Goal: Information Seeking & Learning: Learn about a topic

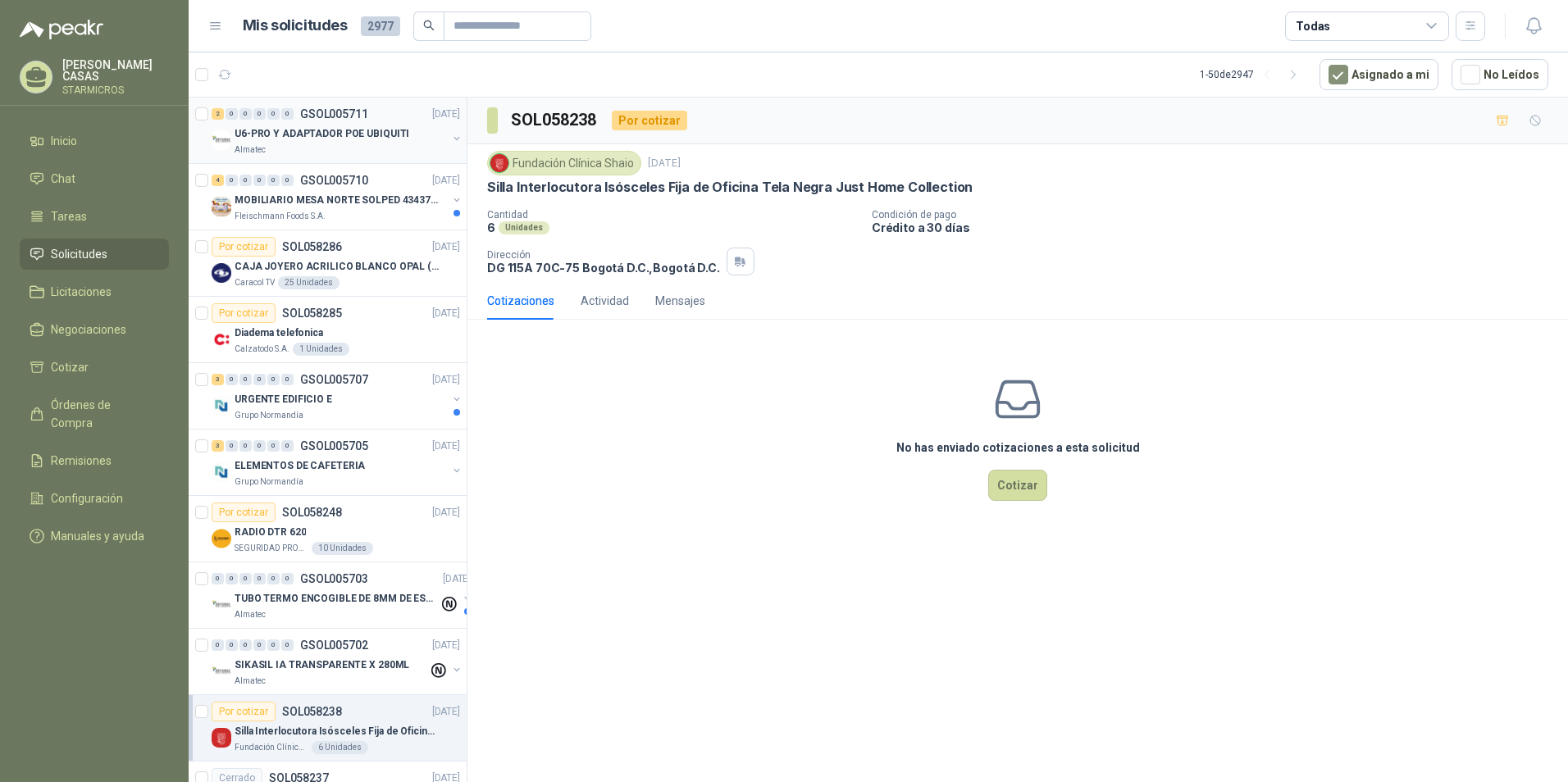
click at [368, 155] on div "Almatec" at bounding box center [340, 149] width 213 height 13
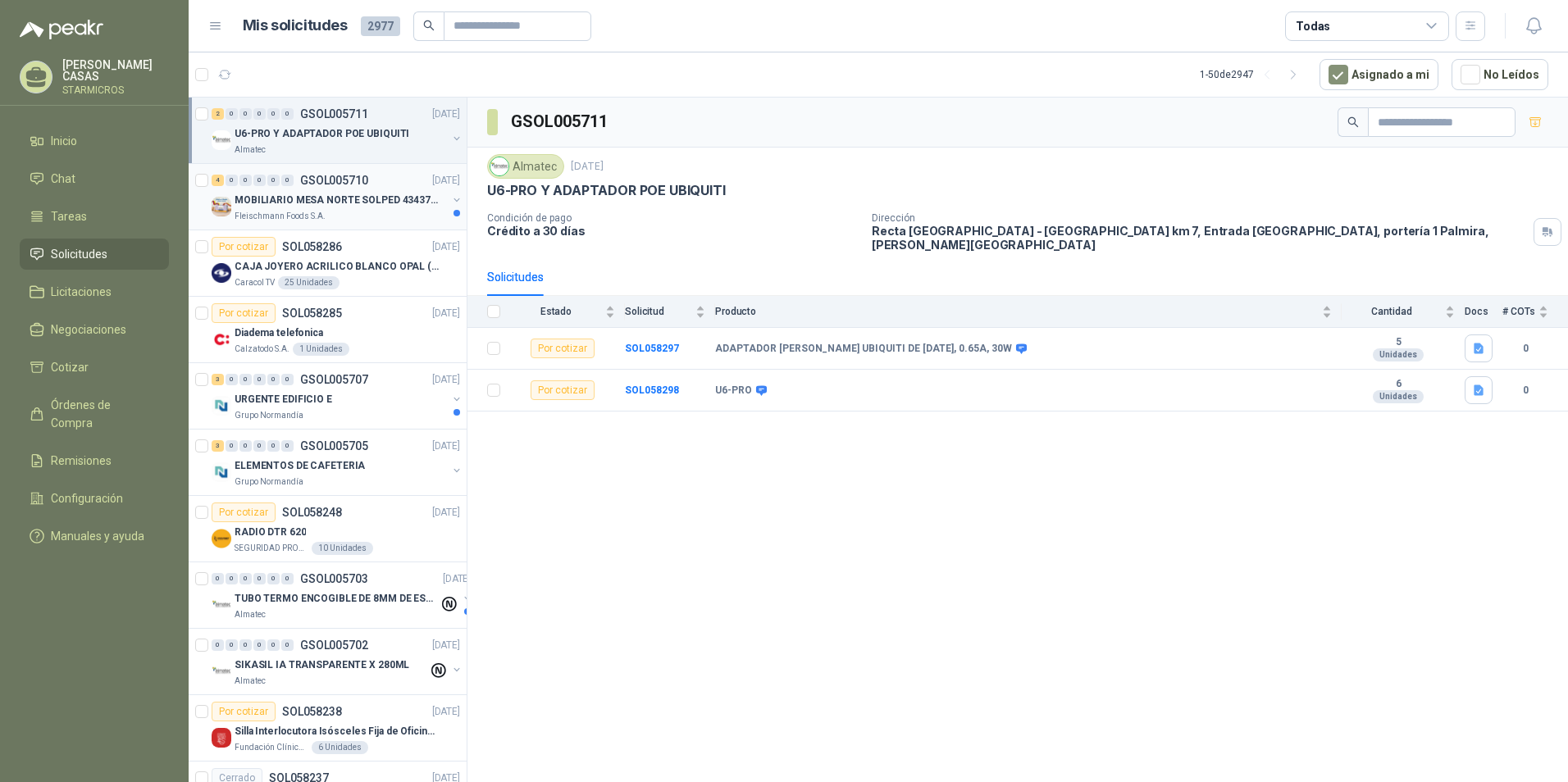
click at [371, 223] on div "4 0 0 0 0 0 GSOL005710 01/10/25 MOBILIARIO MESA NORTE SOLPED 4343782 Fleischman…" at bounding box center [327, 197] width 278 height 66
click at [368, 212] on div "Fleischmann Foods S.A." at bounding box center [340, 216] width 213 height 13
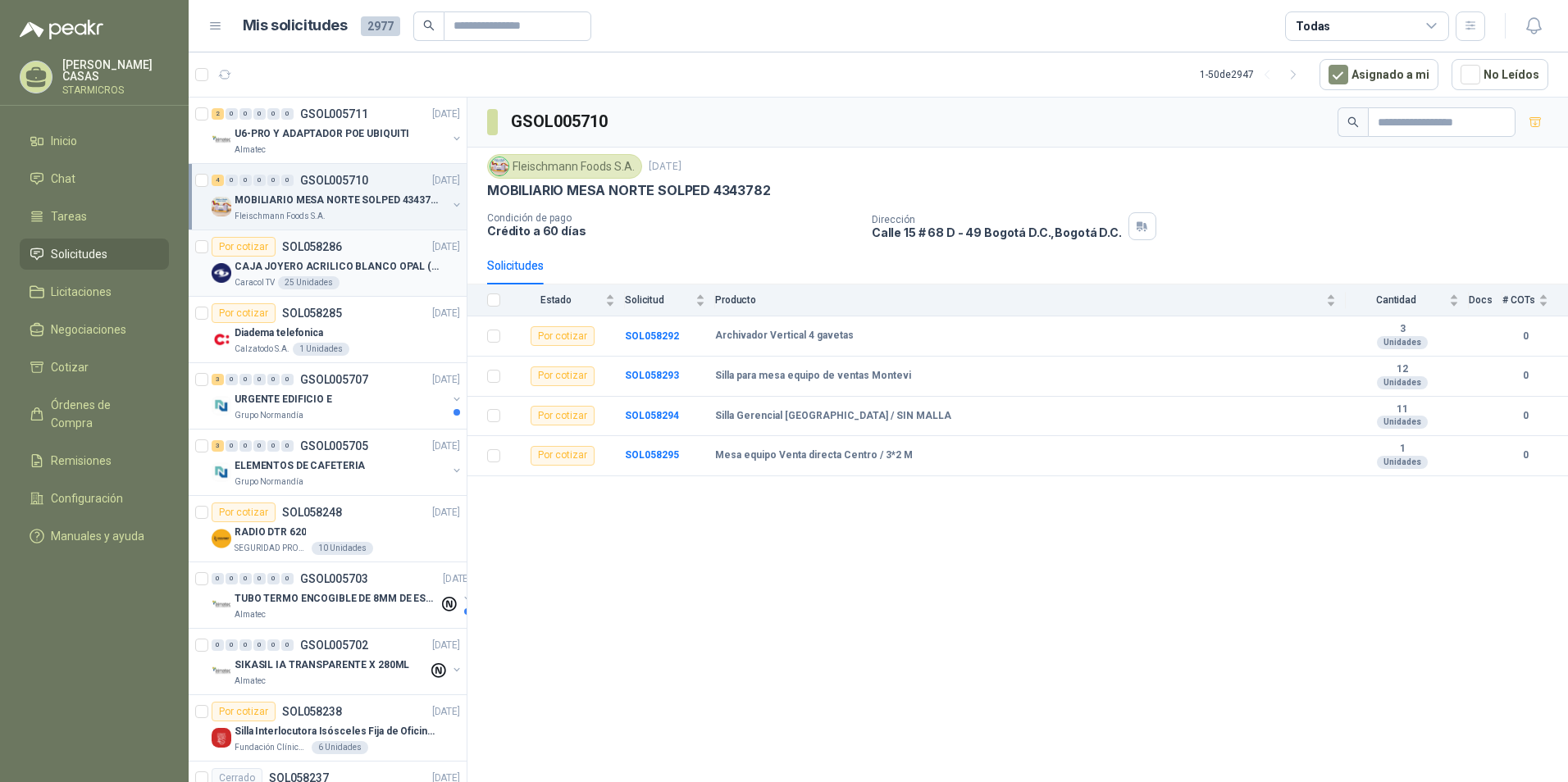
click at [380, 272] on p "CAJA JOYERO ACRILICO BLANCO OPAL (En el adjunto mas detalle)" at bounding box center [336, 267] width 205 height 16
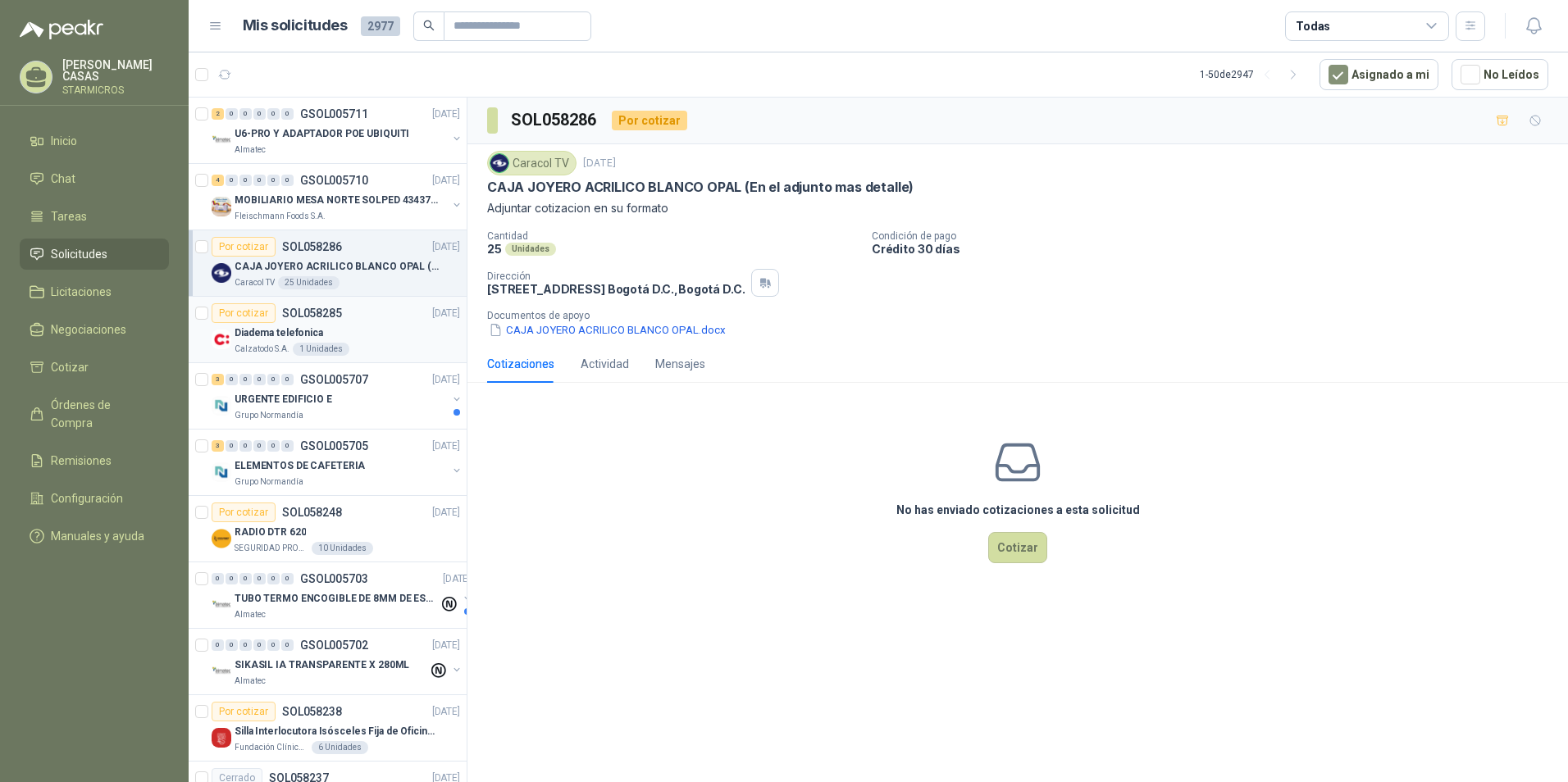
click at [283, 330] on p "Diadema telefonica" at bounding box center [279, 333] width 89 height 16
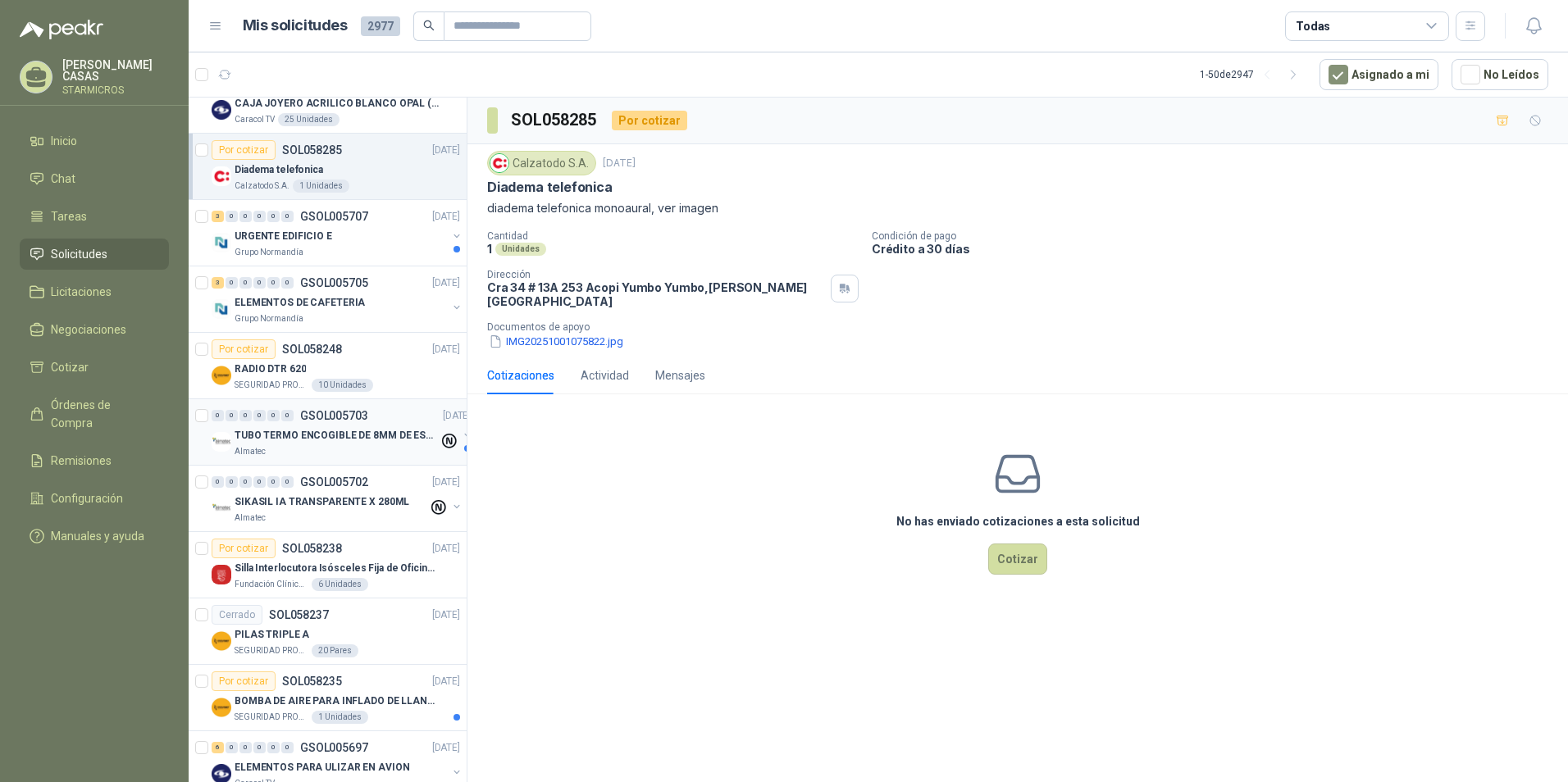
scroll to position [164, 0]
click at [384, 574] on p "Silla Interlocutora Isósceles Fija de Oficina Tela Negra Just Home Collection" at bounding box center [336, 567] width 205 height 16
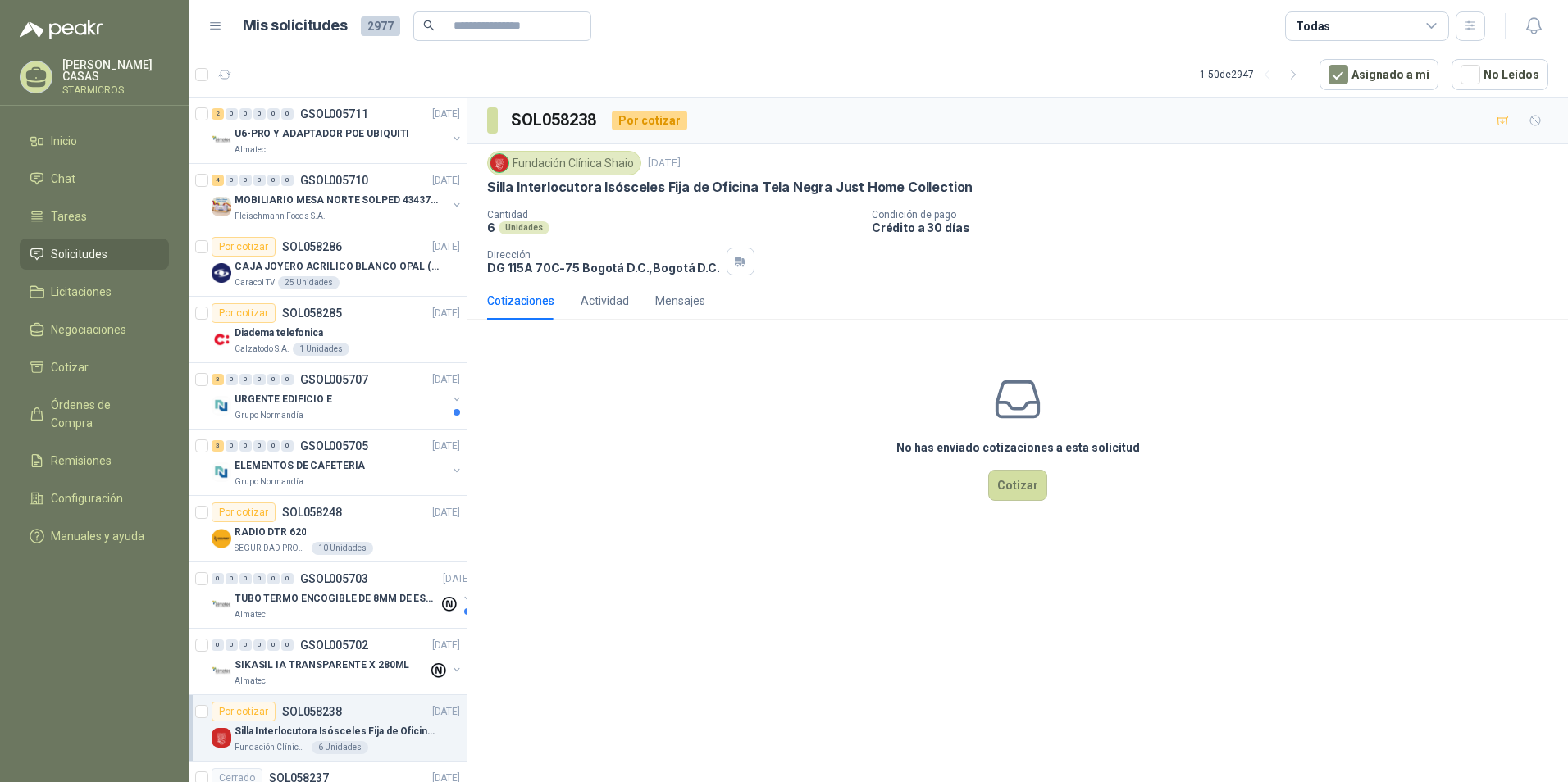
click at [1093, 295] on div "Cotizaciones Actividad Mensajes" at bounding box center [1017, 301] width 1061 height 38
